Goal: Task Accomplishment & Management: Use online tool/utility

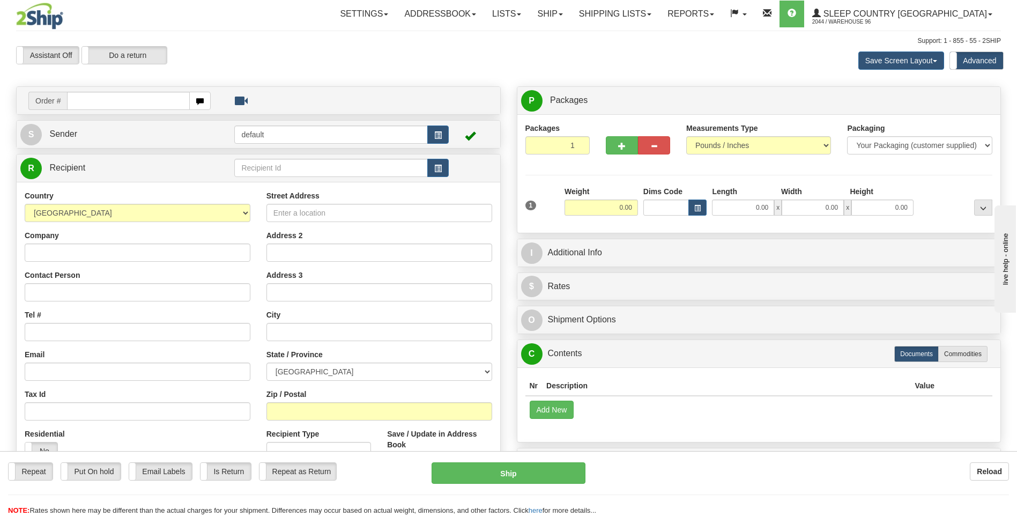
click at [159, 98] on input "text" at bounding box center [128, 101] width 122 height 18
type input "9007I138553"
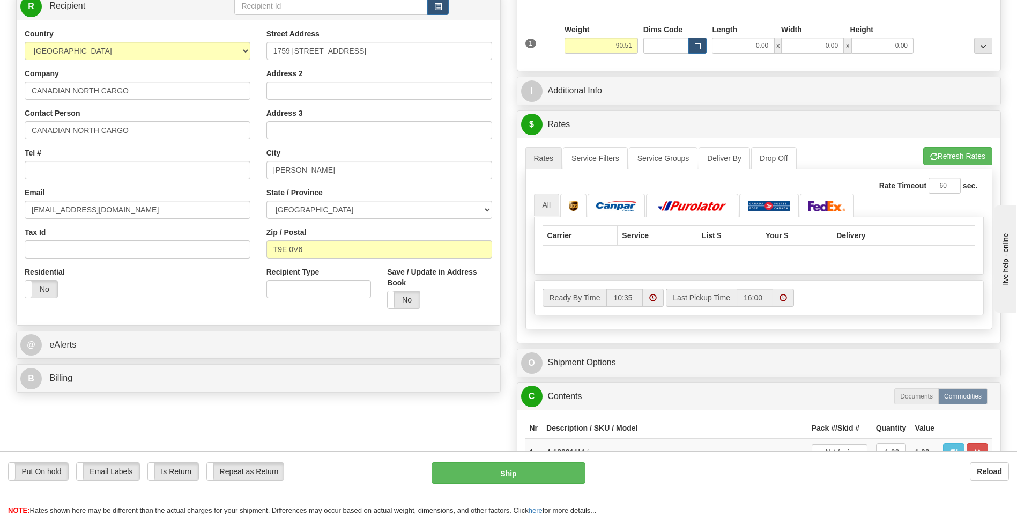
scroll to position [161, 0]
click at [954, 156] on button "Refresh Rates" at bounding box center [957, 157] width 69 height 18
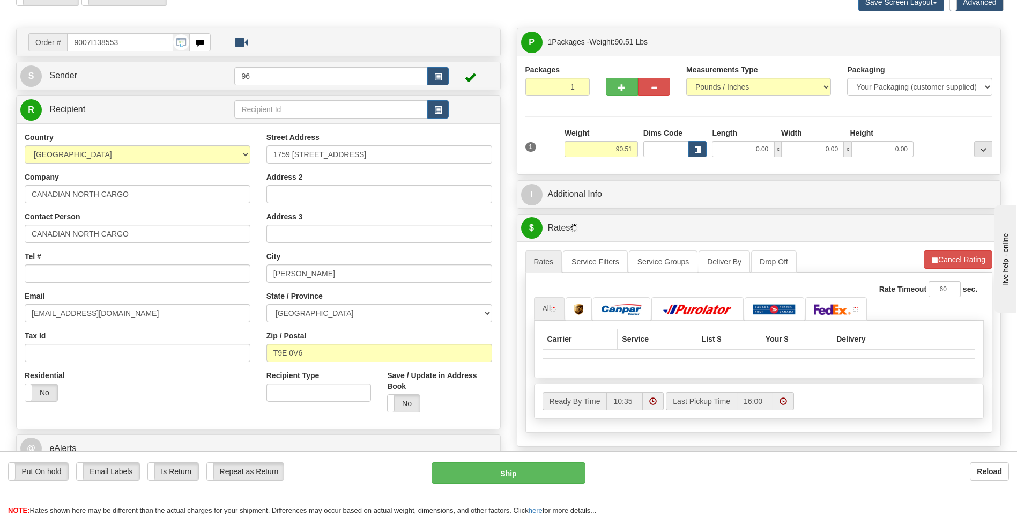
scroll to position [0, 0]
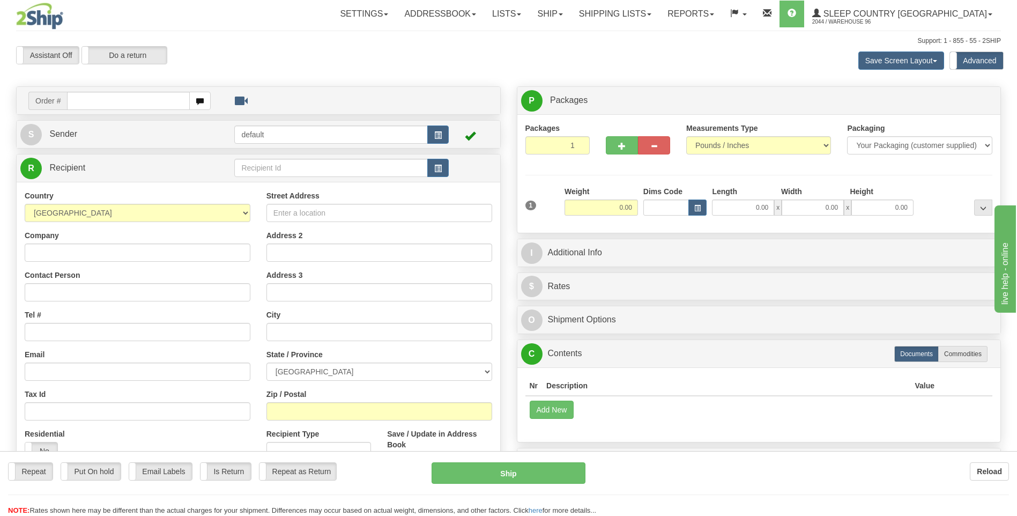
click at [95, 104] on div "Toggle navigation Settings Shipping Preferences Fields Preferences New" at bounding box center [508, 307] width 1017 height 614
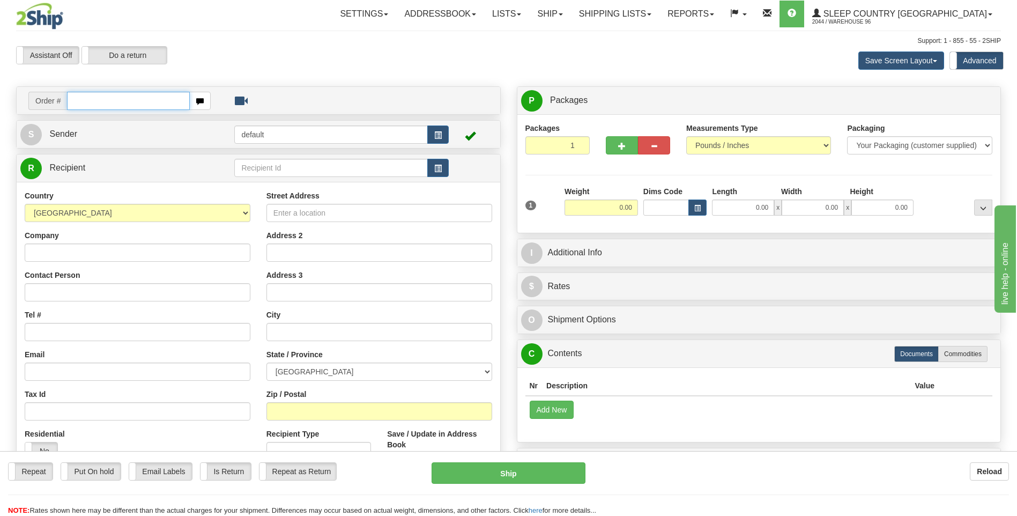
click at [95, 104] on input "text" at bounding box center [128, 101] width 122 height 18
type input "9000I136827"
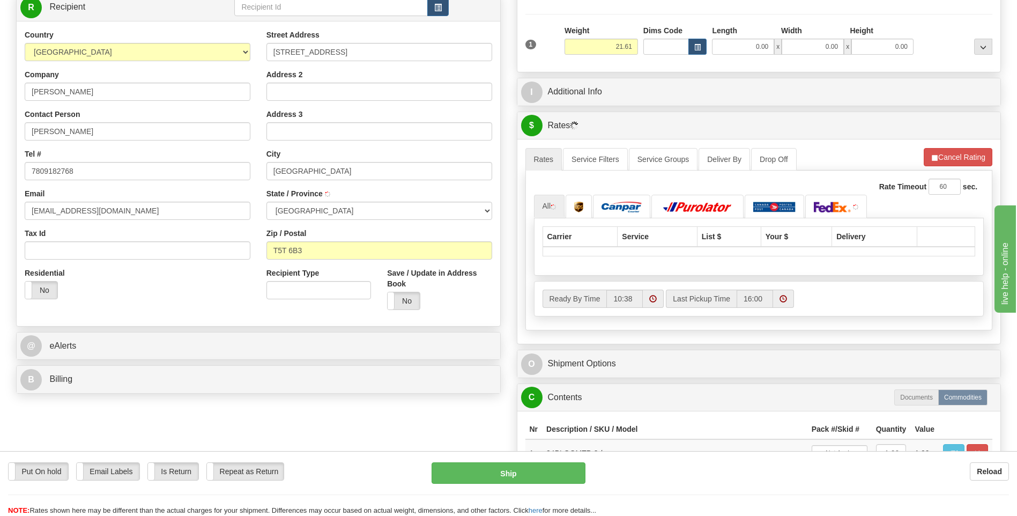
scroll to position [107, 0]
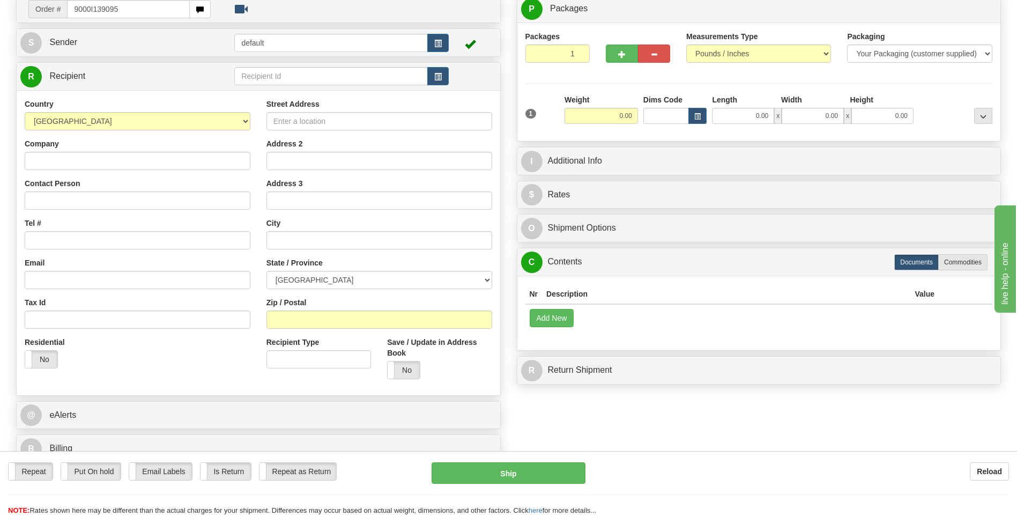
type input "9000I139095"
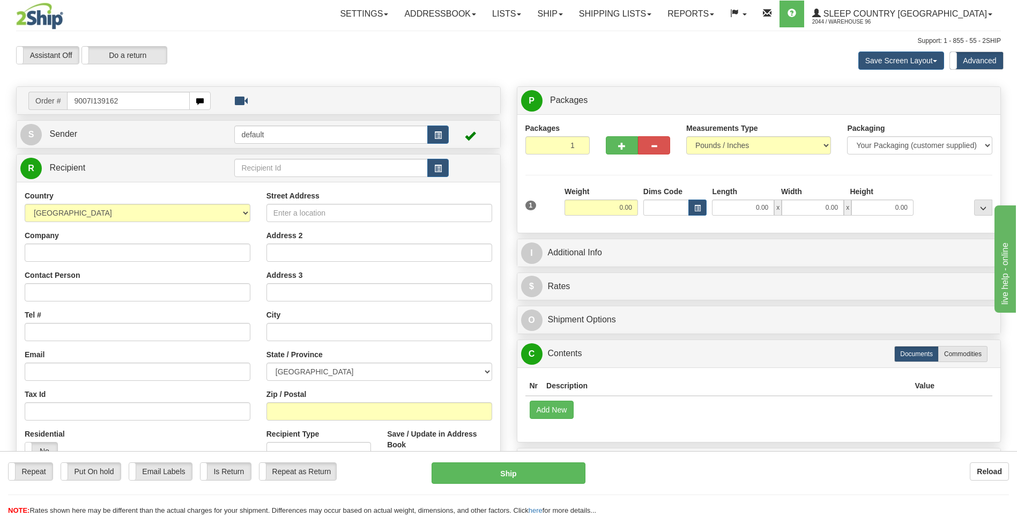
type input "9007I139162"
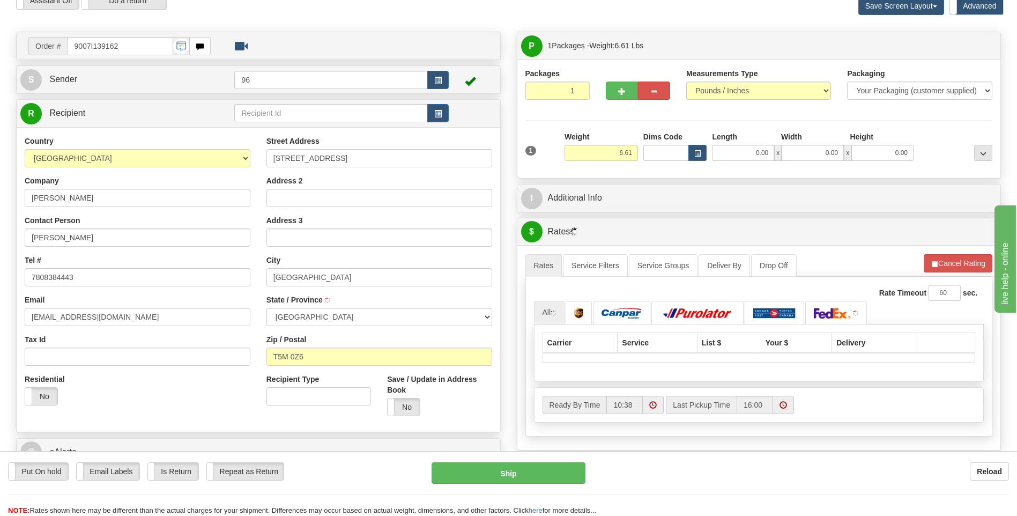
scroll to position [107, 0]
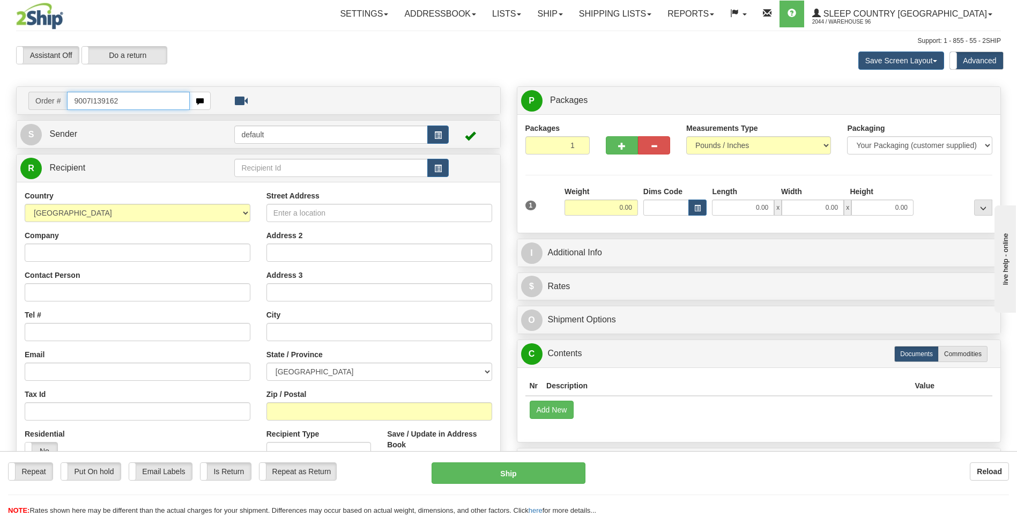
type input "9007I139162"
